Goal: Find specific fact: Find specific fact

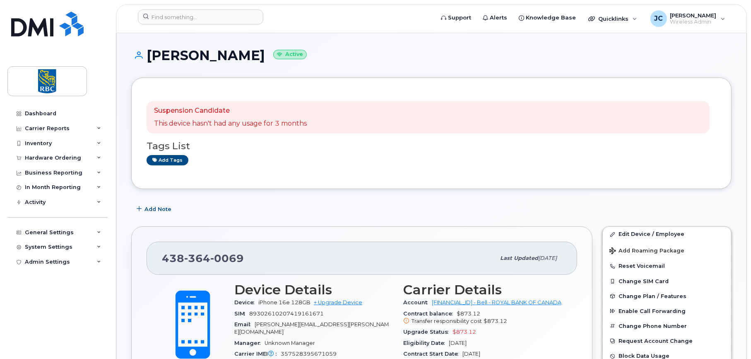
click at [678, 111] on div "Suspension Candidate This device hasn't had any usage for 3 months" at bounding box center [428, 117] width 563 height 32
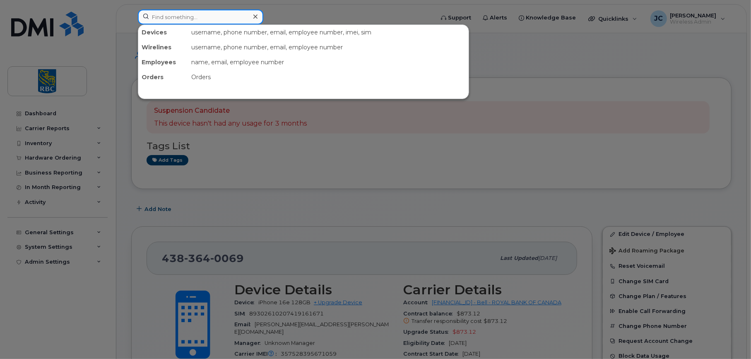
click at [214, 19] on input at bounding box center [200, 17] width 125 height 15
paste input "[PERSON_NAME] [PERSON_NAME]"
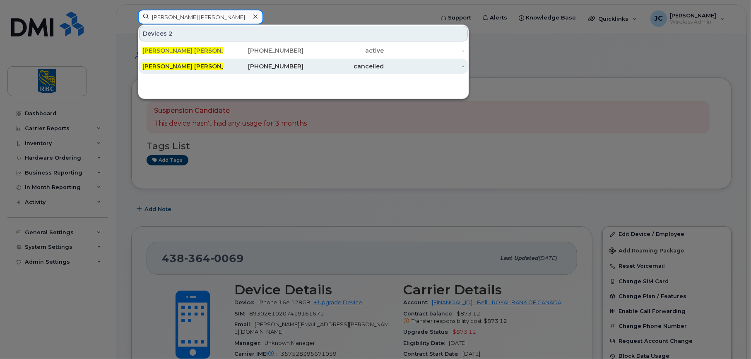
type input "[PERSON_NAME] [PERSON_NAME]"
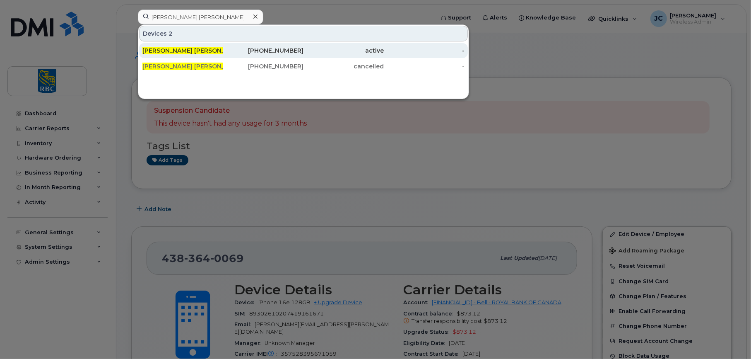
click at [182, 48] on span "[PERSON_NAME] [PERSON_NAME]" at bounding box center [193, 50] width 102 height 7
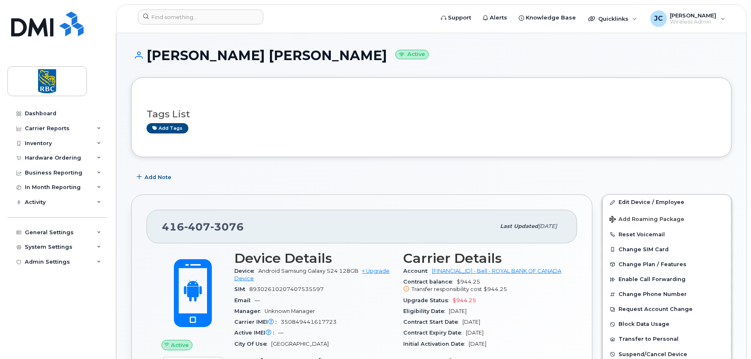
click at [544, 118] on h3 "Tags List" at bounding box center [432, 114] width 570 height 10
drag, startPoint x: 273, startPoint y: 55, endPoint x: 121, endPoint y: 62, distance: 151.3
copy h1 "[PERSON_NAME] [PERSON_NAME]"
click at [178, 14] on input at bounding box center [200, 17] width 125 height 15
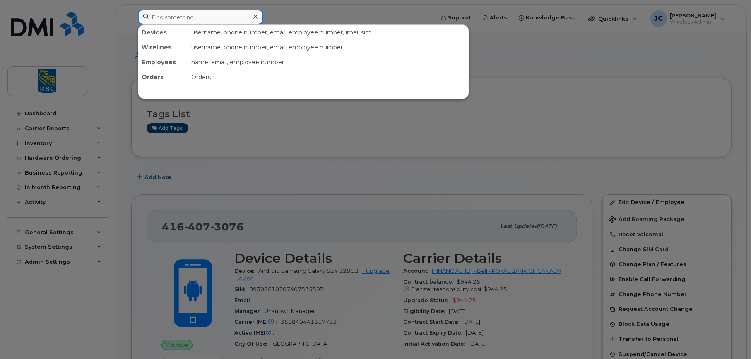
paste input "[PERSON_NAME] [PERSON_NAME]"
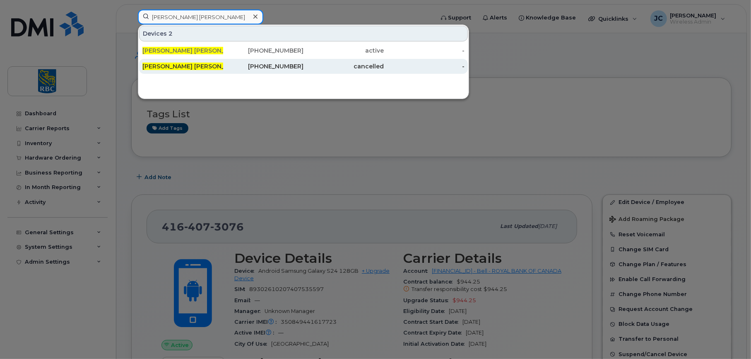
type input "[PERSON_NAME] [PERSON_NAME]"
click at [223, 61] on div "[PERSON_NAME] [PERSON_NAME]" at bounding box center [263, 66] width 81 height 15
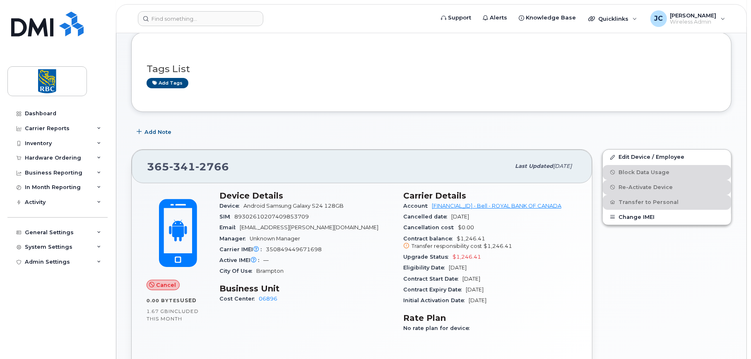
scroll to position [124, 0]
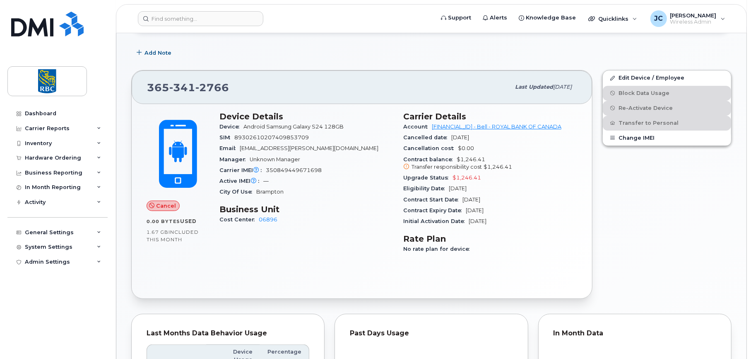
drag, startPoint x: 492, startPoint y: 137, endPoint x: 401, endPoint y: 136, distance: 90.7
click at [401, 136] on div "Carrier Details Account [FINANCIAL_ID] - Bell - ROYAL BANK OF [GEOGRAPHIC_DATA]…" at bounding box center [490, 185] width 184 height 159
copy div "Cancelled date [DATE]"
click at [646, 203] on div "Edit Device / Employee Block Data Usage Re-Activate Device Transfer to Personal…" at bounding box center [667, 184] width 139 height 238
drag, startPoint x: 232, startPoint y: 87, endPoint x: 135, endPoint y: 87, distance: 96.5
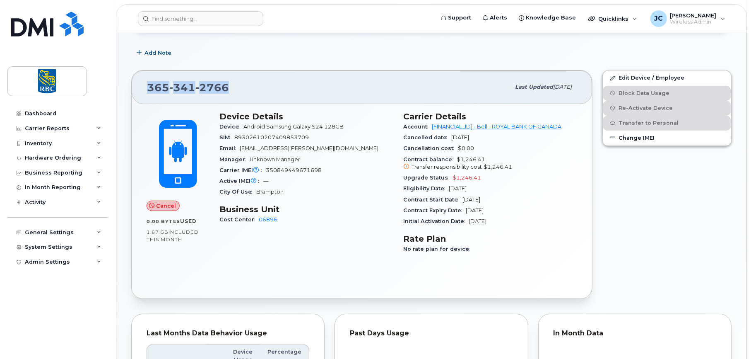
click at [135, 87] on div "[PHONE_NUMBER] Last updated [DATE]" at bounding box center [362, 86] width 461 height 33
copy span "[PHONE_NUMBER]"
